Goal: Check status: Check status

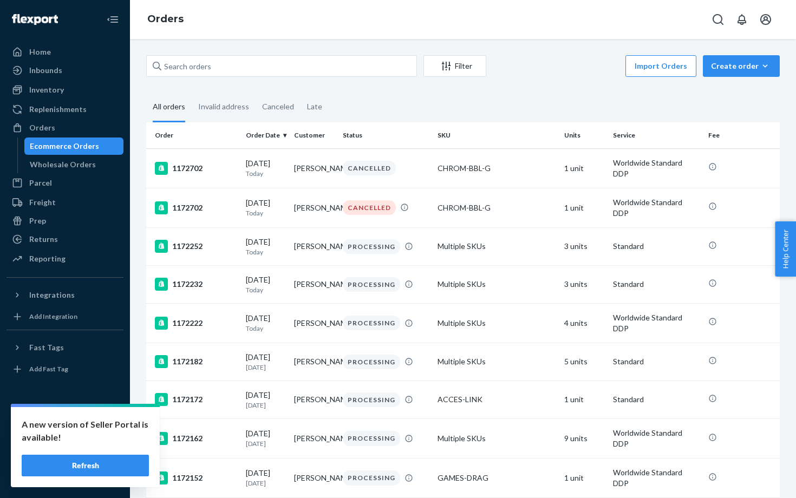
scroll to position [13, 0]
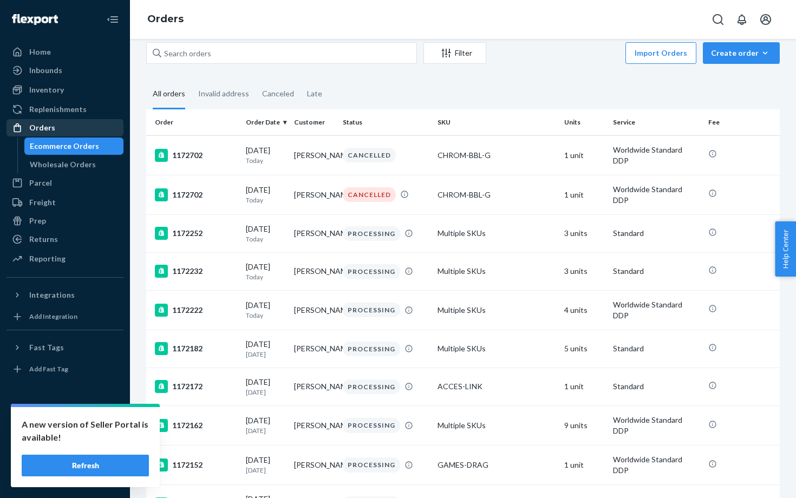
click at [31, 123] on div "Orders" at bounding box center [42, 127] width 26 height 11
click at [316, 91] on div "Late" at bounding box center [314, 95] width 15 height 30
click at [301, 80] on input "Late" at bounding box center [301, 80] width 0 height 0
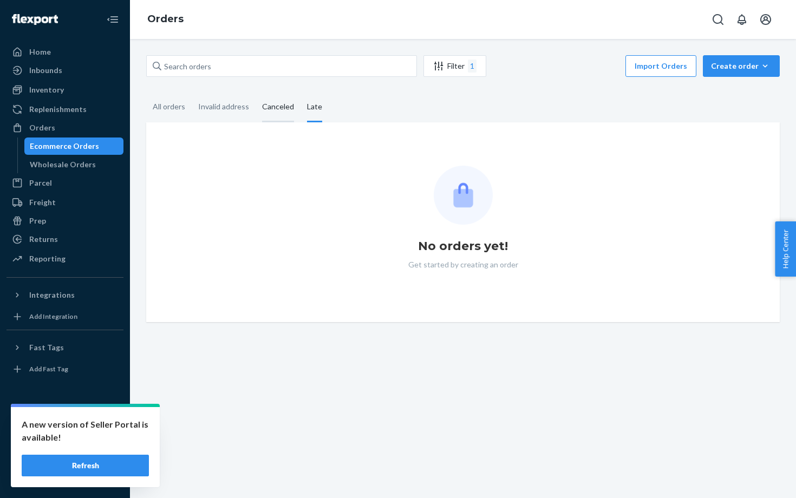
click at [270, 103] on div "Canceled" at bounding box center [278, 108] width 32 height 30
click at [256, 93] on input "Canceled" at bounding box center [256, 93] width 0 height 0
click at [237, 106] on div "Invalid address" at bounding box center [223, 108] width 51 height 30
click at [192, 93] on input "Invalid address" at bounding box center [192, 93] width 0 height 0
click at [301, 108] on div "Late" at bounding box center [315, 108] width 28 height 30
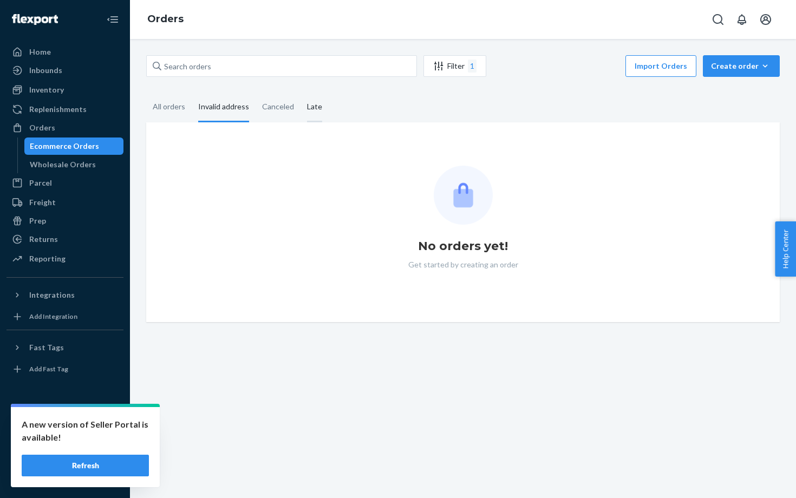
click at [301, 93] on input "Late" at bounding box center [301, 93] width 0 height 0
click at [89, 466] on button "Refresh" at bounding box center [85, 466] width 127 height 22
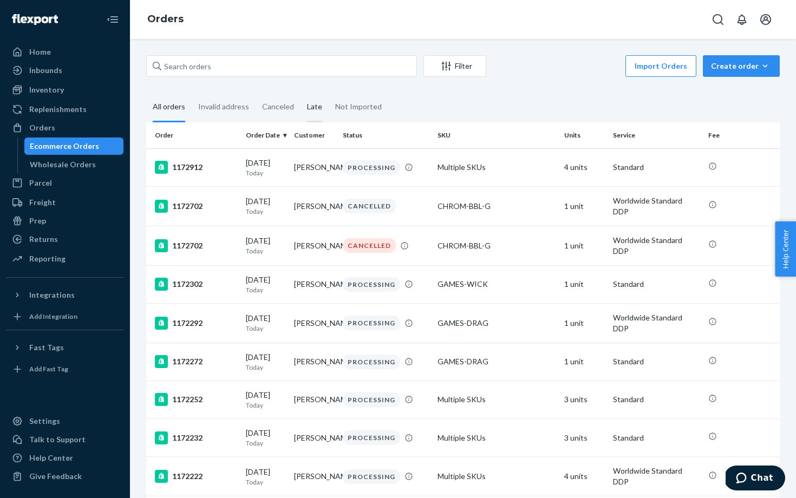
click at [301, 103] on div "Late" at bounding box center [315, 108] width 28 height 30
click at [301, 93] on input "Late" at bounding box center [301, 93] width 0 height 0
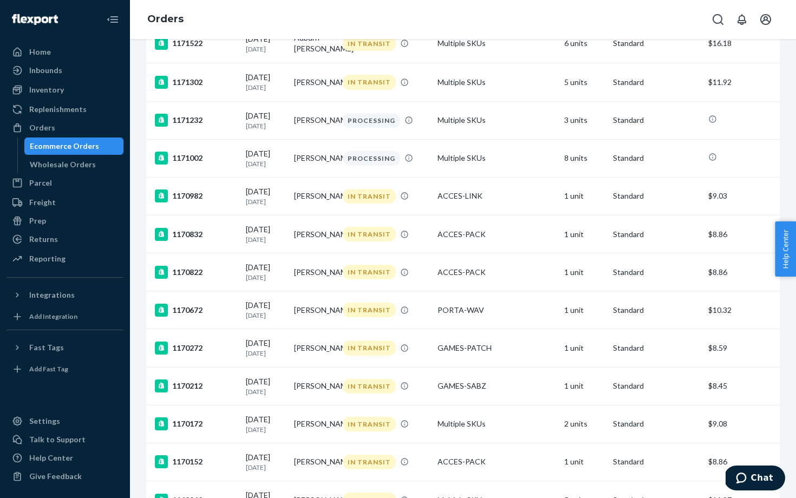
scroll to position [706, 0]
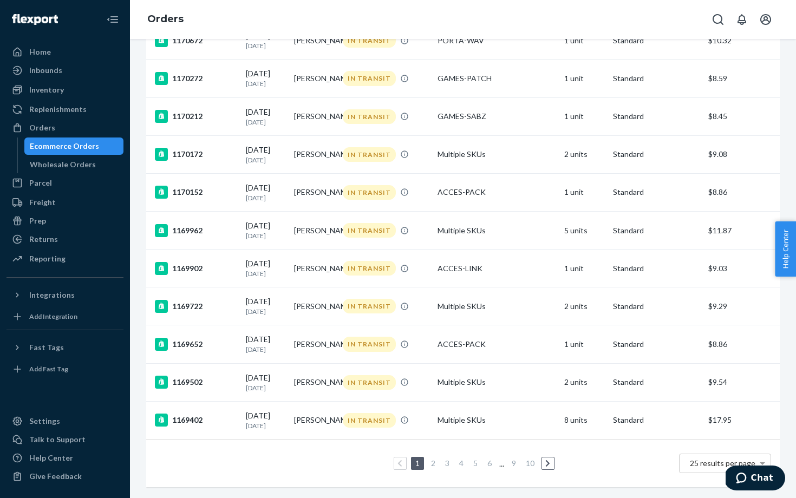
click at [450, 465] on link "3" at bounding box center [447, 463] width 9 height 9
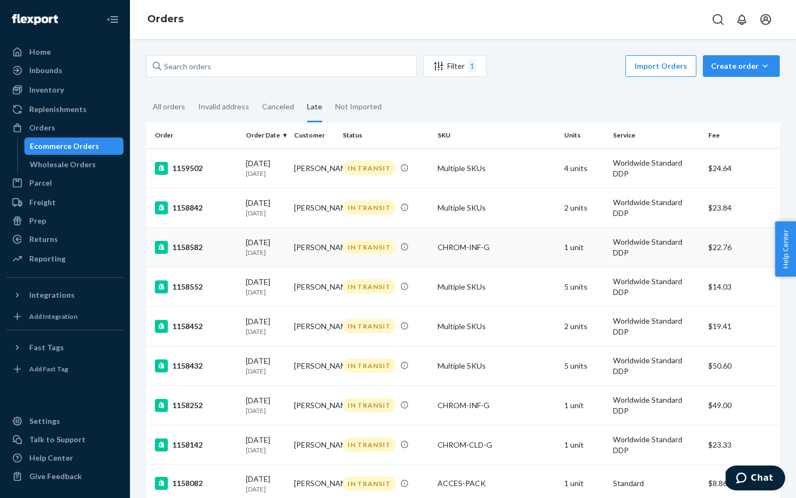
click at [212, 239] on td "1158582" at bounding box center [193, 247] width 95 height 40
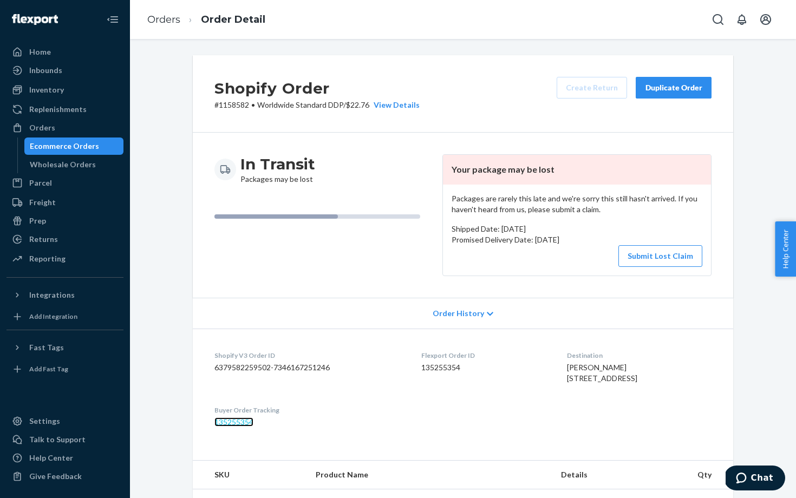
click at [236, 427] on link "135255354" at bounding box center [233, 421] width 39 height 9
